Goal: Information Seeking & Learning: Learn about a topic

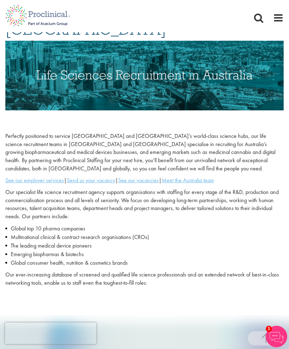
scroll to position [79, 0]
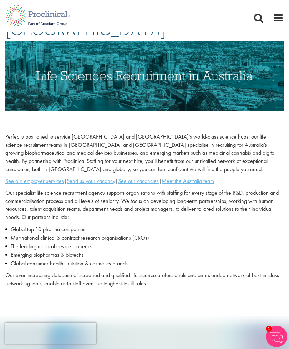
click at [147, 177] on u "See our vacancies" at bounding box center [138, 181] width 41 height 8
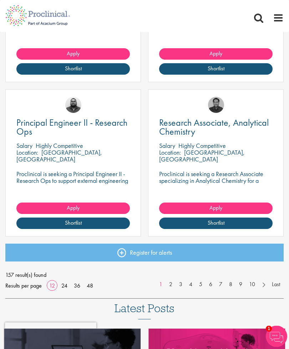
scroll to position [840, 0]
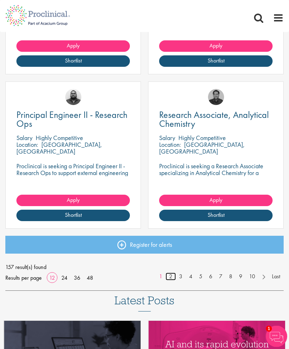
click at [173, 273] on link "2" at bounding box center [171, 277] width 10 height 8
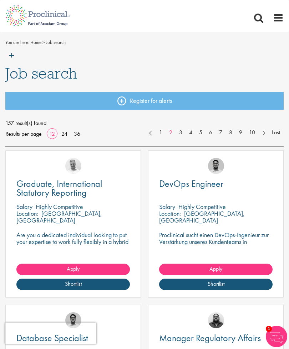
click at [279, 15] on span at bounding box center [278, 18] width 11 height 11
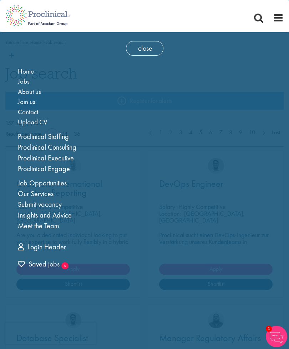
click at [25, 181] on link "Job Opportunities" at bounding box center [42, 182] width 49 height 9
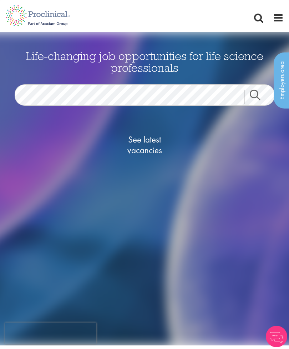
click at [149, 142] on span "See latest vacancies" at bounding box center [144, 144] width 71 height 21
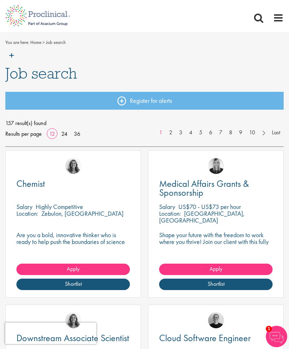
click at [12, 53] on img at bounding box center [38, 46] width 76 height 31
click at [12, 54] on img at bounding box center [38, 46] width 76 height 31
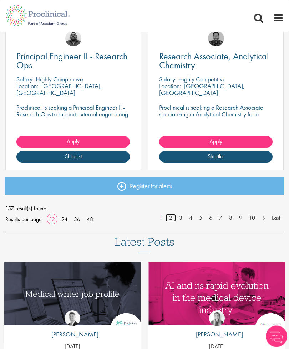
click at [173, 214] on link "2" at bounding box center [171, 218] width 10 height 8
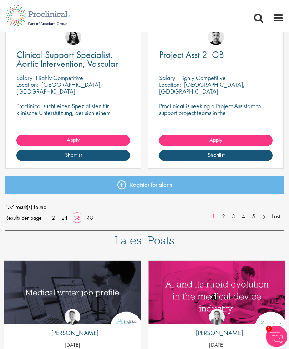
scroll to position [2754, 0]
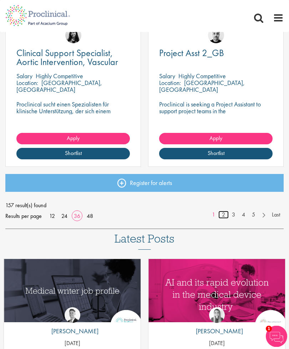
click at [226, 215] on link "2" at bounding box center [224, 215] width 10 height 8
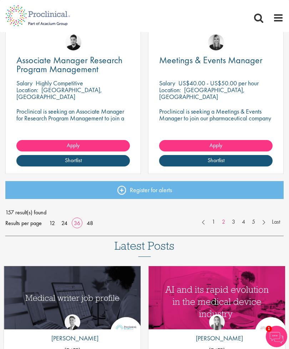
scroll to position [2773, 0]
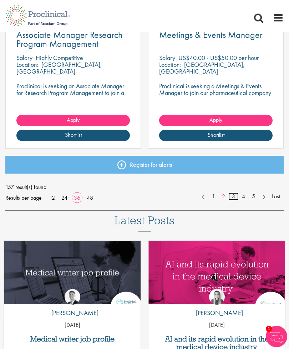
click at [237, 195] on link "3" at bounding box center [234, 197] width 10 height 8
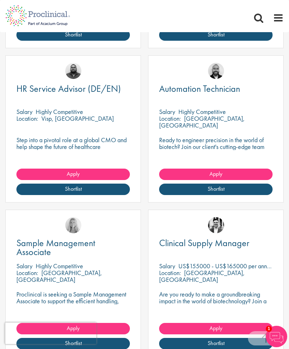
scroll to position [1025, 0]
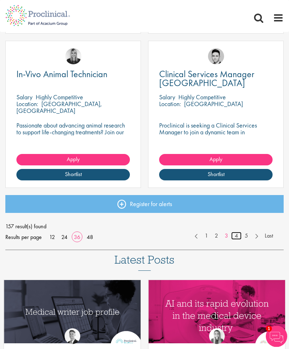
click at [240, 235] on link "4" at bounding box center [237, 236] width 10 height 8
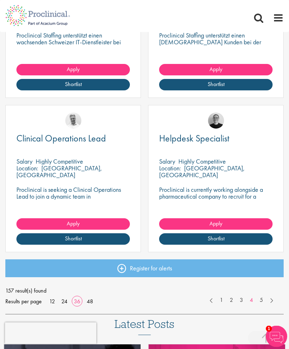
scroll to position [2672, 0]
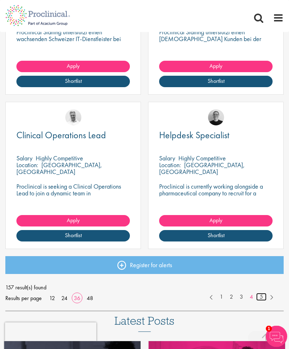
click at [260, 293] on link "5" at bounding box center [262, 297] width 10 height 8
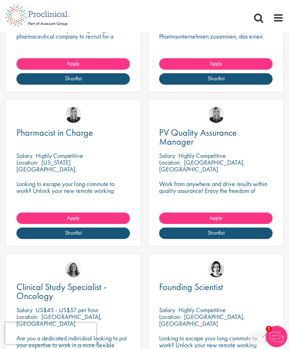
scroll to position [169, 0]
